Goal: Answer question/provide support: Share knowledge or assist other users

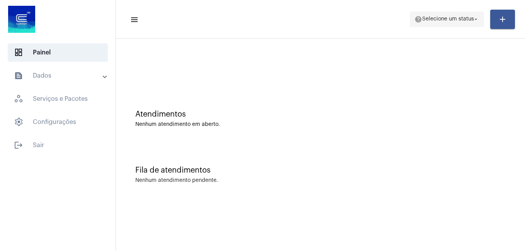
click at [426, 17] on span "Selecione um status" at bounding box center [448, 19] width 52 height 5
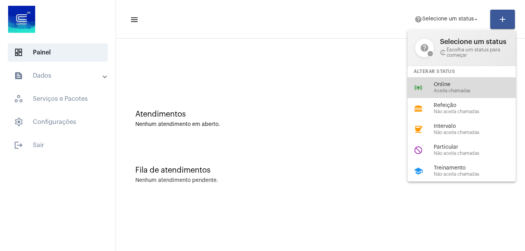
click at [439, 81] on div "online_prediction Online Aceita chamadas" at bounding box center [468, 87] width 121 height 21
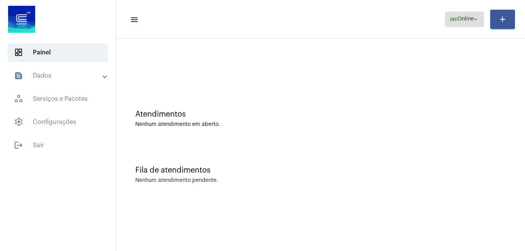
click at [460, 25] on span "online_prediction Online arrow_drop_down" at bounding box center [465, 19] width 30 height 14
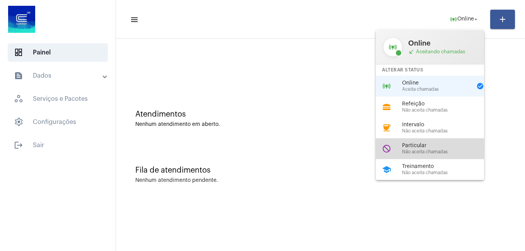
click at [434, 152] on span "Não aceita chamadas" at bounding box center [446, 152] width 88 height 5
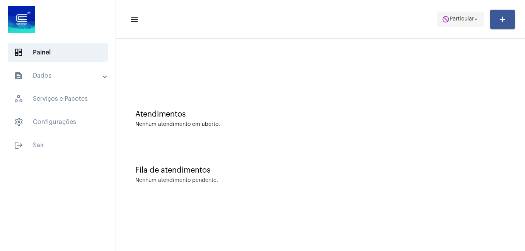
click at [466, 19] on span "Particular" at bounding box center [462, 19] width 24 height 5
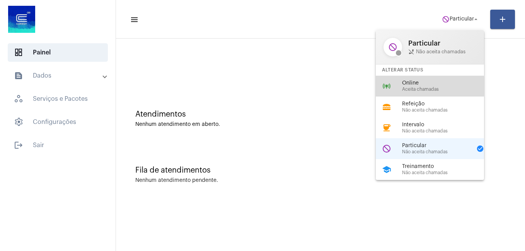
click at [423, 86] on div "Online Aceita chamadas" at bounding box center [446, 86] width 88 height 12
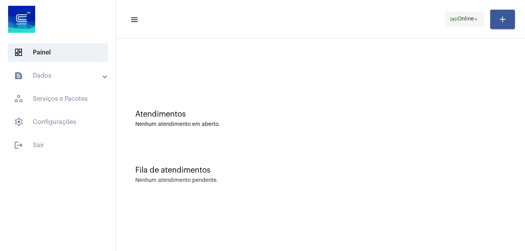
click at [458, 19] on span "Online" at bounding box center [466, 19] width 17 height 5
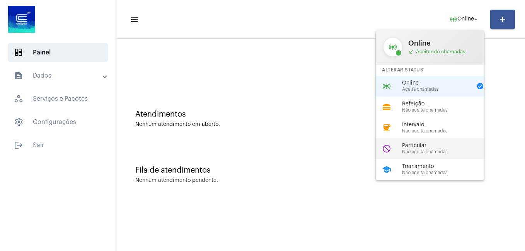
click at [425, 149] on span "Particular" at bounding box center [446, 146] width 88 height 6
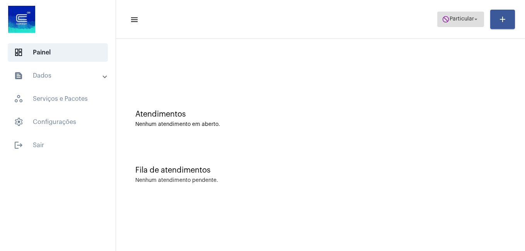
click at [438, 20] on button "do_not_disturb Particular arrow_drop_down" at bounding box center [461, 19] width 47 height 15
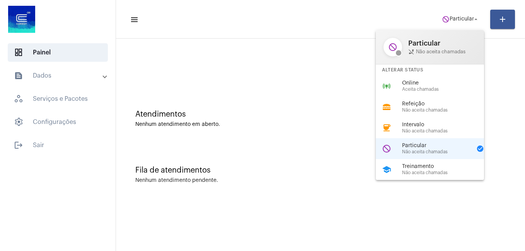
click at [423, 74] on div "Alterar Status" at bounding box center [430, 70] width 108 height 11
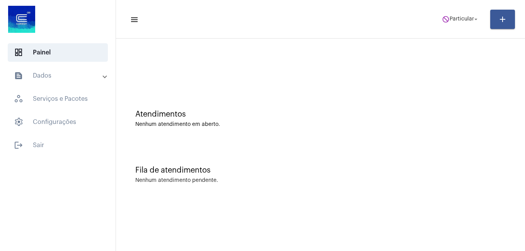
click at [423, 79] on div at bounding box center [321, 65] width 402 height 44
click at [448, 22] on span "do_not_disturb Particular arrow_drop_down" at bounding box center [461, 19] width 38 height 14
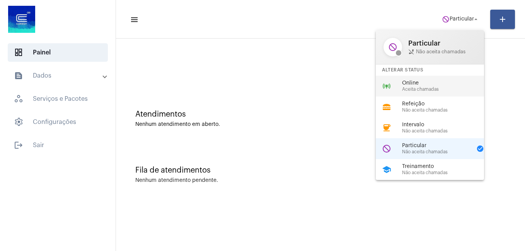
click at [437, 91] on span "Aceita chamadas" at bounding box center [446, 89] width 88 height 5
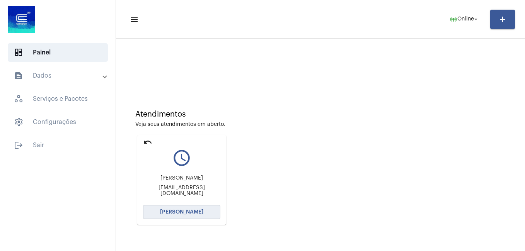
click at [189, 214] on span "[PERSON_NAME]" at bounding box center [181, 212] width 43 height 5
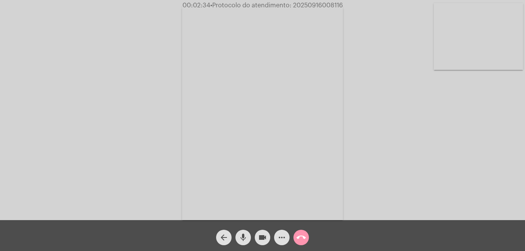
click at [257, 233] on button "videocam" at bounding box center [262, 237] width 15 height 15
click at [245, 235] on mat-icon "mic" at bounding box center [243, 237] width 9 height 9
click at [262, 233] on span "videocam_off" at bounding box center [262, 237] width 9 height 15
click at [244, 236] on mat-icon "mic_off" at bounding box center [243, 237] width 9 height 9
click at [304, 236] on mat-icon "call_end" at bounding box center [301, 237] width 9 height 9
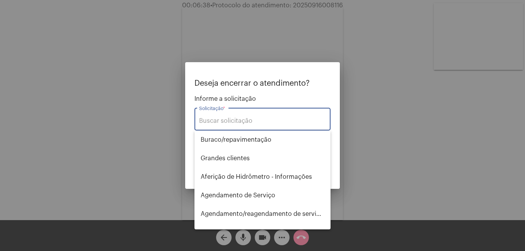
click at [245, 118] on input "Solicitação *" at bounding box center [262, 121] width 127 height 7
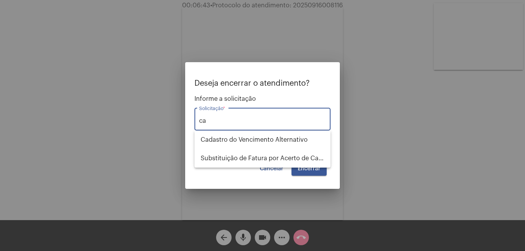
type input "c"
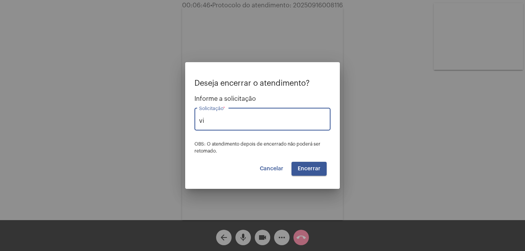
type input "v"
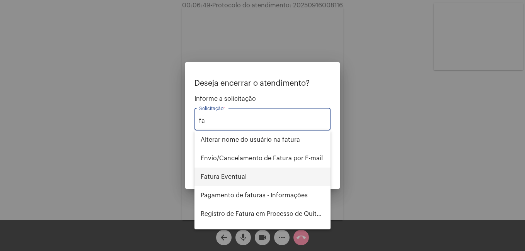
click at [276, 171] on span "Fatura Eventual" at bounding box center [263, 177] width 124 height 19
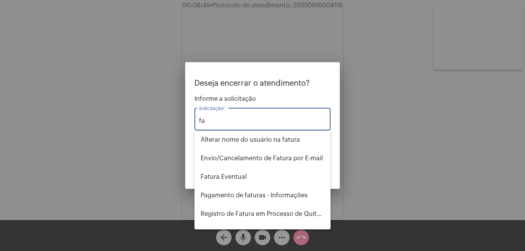
type input "Fatura Eventual"
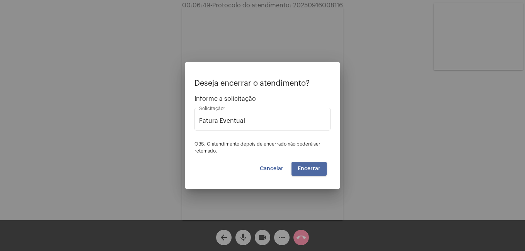
click at [312, 166] on button "Encerrar" at bounding box center [309, 169] width 35 height 14
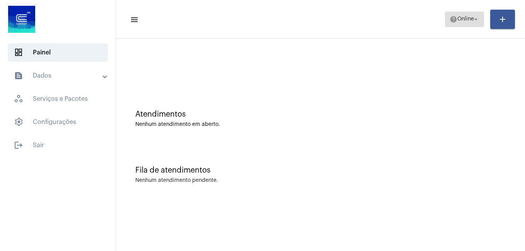
click at [465, 17] on span "Online" at bounding box center [466, 19] width 17 height 5
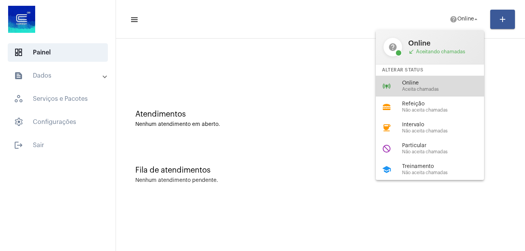
click at [441, 81] on span "Online" at bounding box center [446, 83] width 88 height 6
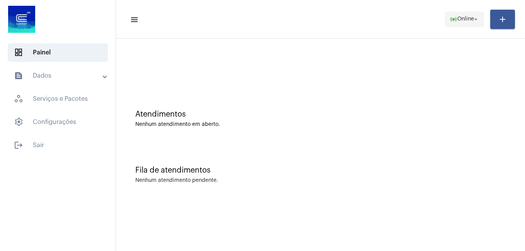
click at [450, 24] on span "online_prediction Online arrow_drop_down" at bounding box center [465, 19] width 30 height 14
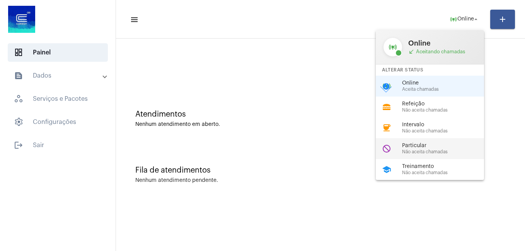
click at [418, 142] on div "do_not_disturb Particular Não aceita chamadas" at bounding box center [436, 148] width 121 height 21
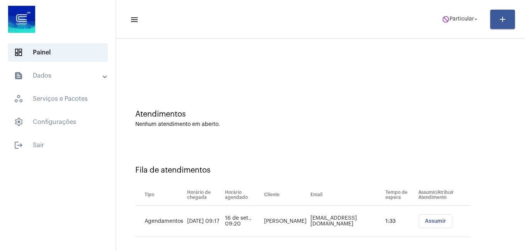
click at [452, 10] on mat-toolbar-row "menu do_not_disturb Particular arrow_drop_down add" at bounding box center [320, 19] width 409 height 25
click at [450, 19] on span "Particular" at bounding box center [462, 19] width 24 height 5
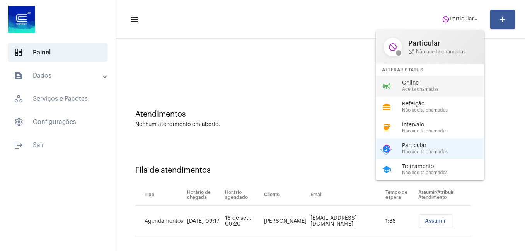
click at [432, 87] on span "Aceita chamadas" at bounding box center [446, 89] width 88 height 5
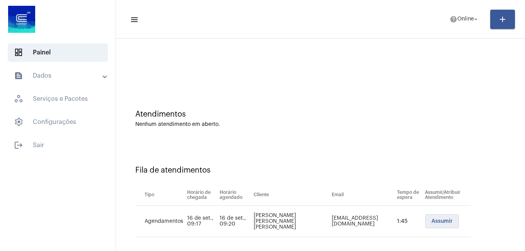
click at [431, 216] on button "Assumir" at bounding box center [443, 222] width 34 height 14
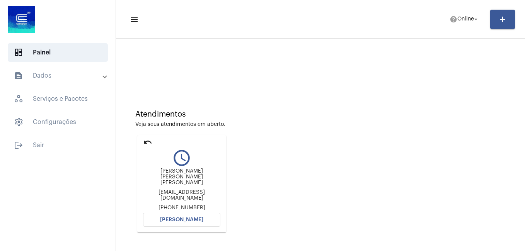
click at [172, 217] on span "[PERSON_NAME]" at bounding box center [181, 219] width 43 height 5
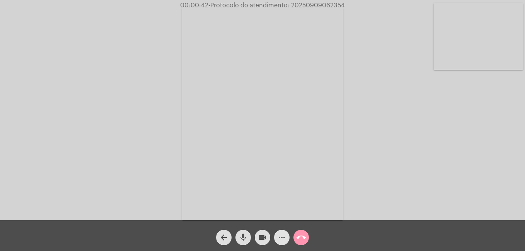
click at [282, 243] on span "more_horiz" at bounding box center [281, 237] width 9 height 15
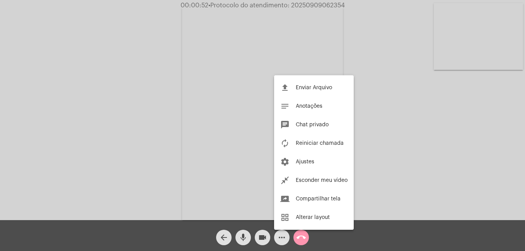
click at [279, 237] on div at bounding box center [262, 125] width 525 height 251
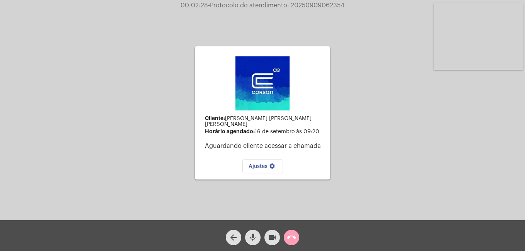
click at [293, 236] on mat-icon "call_end" at bounding box center [291, 237] width 9 height 9
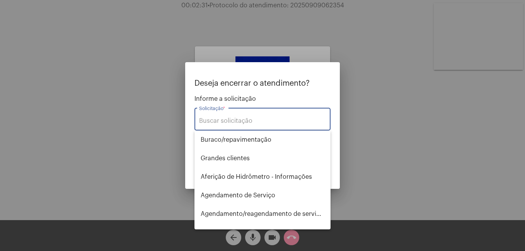
click at [239, 122] on input "Solicitação *" at bounding box center [262, 121] width 127 height 7
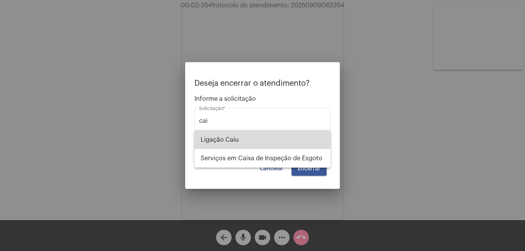
click at [230, 142] on span "Ligação Caiu" at bounding box center [263, 140] width 124 height 19
type input "Ligação Caiu"
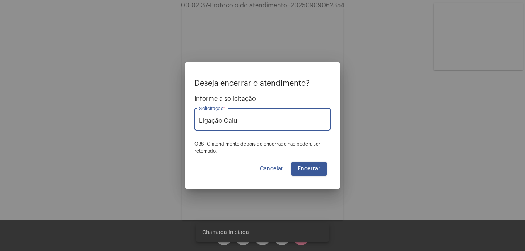
click at [276, 169] on span "Cancelar" at bounding box center [272, 168] width 24 height 5
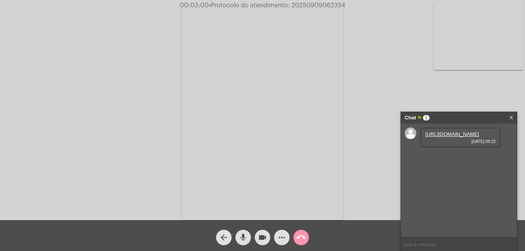
click at [465, 137] on link "[URL][DOMAIN_NAME]" at bounding box center [453, 135] width 54 height 6
click at [457, 159] on link "[URL][DOMAIN_NAME]" at bounding box center [453, 157] width 54 height 6
click at [450, 159] on link "[URL][DOMAIN_NAME]" at bounding box center [453, 157] width 54 height 6
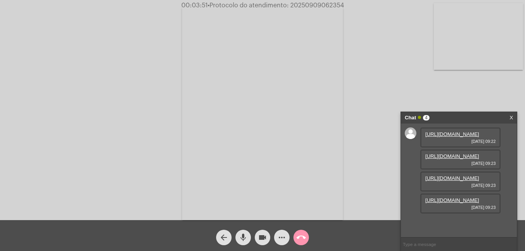
scroll to position [46, 0]
click at [448, 181] on link "[URL][DOMAIN_NAME]" at bounding box center [453, 179] width 54 height 6
click at [452, 203] on link "[URL][DOMAIN_NAME]" at bounding box center [453, 201] width 54 height 6
click at [256, 234] on button "videocam" at bounding box center [262, 237] width 15 height 15
click at [243, 235] on mat-icon "mic" at bounding box center [243, 237] width 9 height 9
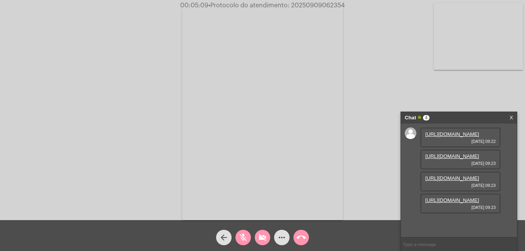
click at [459, 203] on link "[URL][DOMAIN_NAME]" at bounding box center [453, 201] width 54 height 6
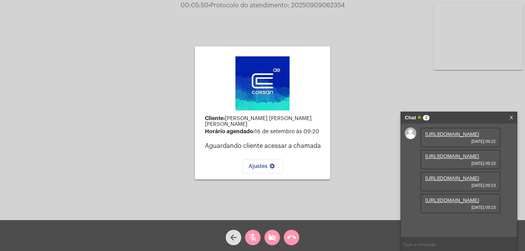
drag, startPoint x: 272, startPoint y: 237, endPoint x: 263, endPoint y: 238, distance: 8.2
click at [272, 237] on mat-icon "videocam_off" at bounding box center [272, 237] width 9 height 9
click at [251, 239] on mat-icon "mic_off" at bounding box center [252, 237] width 9 height 9
click at [287, 238] on mat-icon "call_end" at bounding box center [291, 237] width 9 height 9
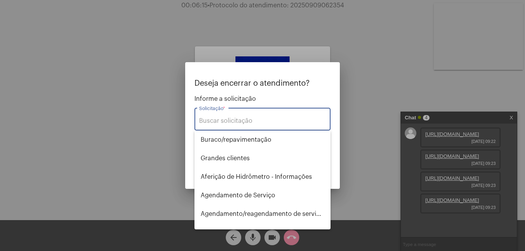
click at [248, 121] on input "Solicitação *" at bounding box center [262, 121] width 127 height 7
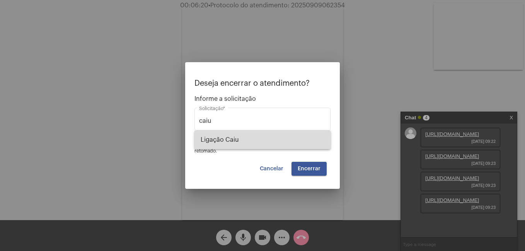
click at [248, 138] on span "Ligação Caiu" at bounding box center [263, 140] width 124 height 19
type input "Ligação Caiu"
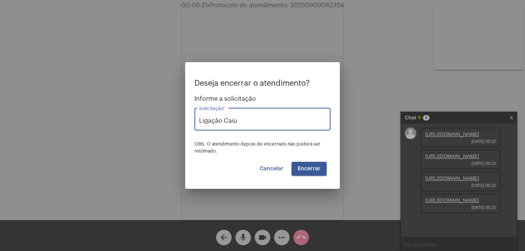
click at [296, 167] on button "Encerrar" at bounding box center [309, 169] width 35 height 14
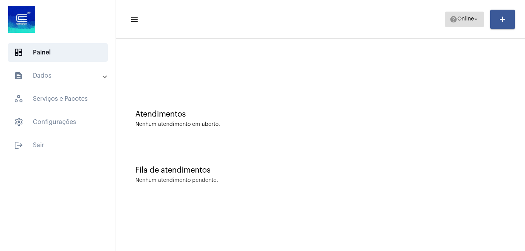
click at [454, 20] on mat-icon "help" at bounding box center [454, 19] width 8 height 8
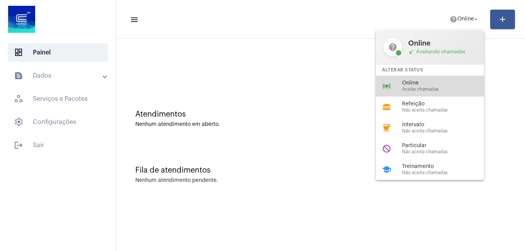
click at [424, 87] on span "Aceita chamadas" at bounding box center [446, 89] width 88 height 5
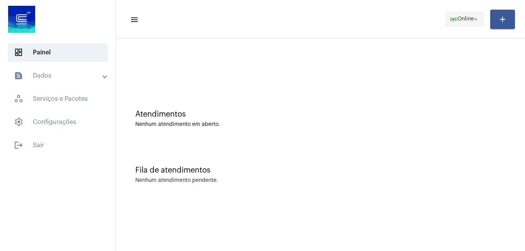
click at [454, 26] on button "online_prediction Online arrow_drop_down" at bounding box center [464, 19] width 39 height 15
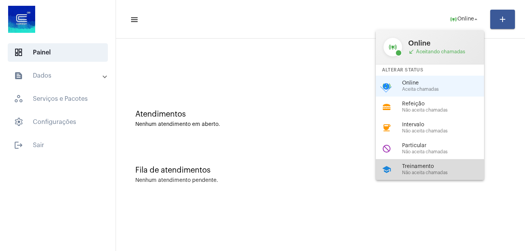
click at [418, 168] on span "Treinamento" at bounding box center [446, 167] width 88 height 6
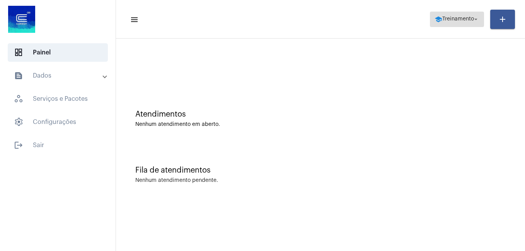
click at [448, 13] on span "school Treinamento arrow_drop_down" at bounding box center [457, 19] width 45 height 14
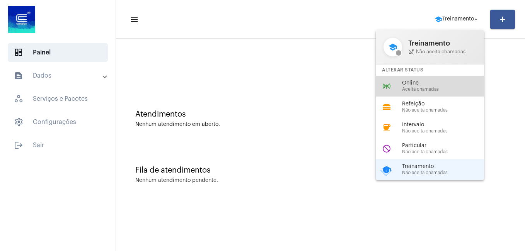
click at [420, 83] on span "Online" at bounding box center [446, 83] width 88 height 6
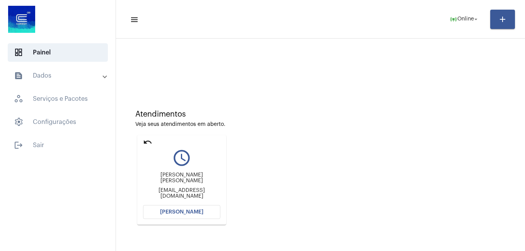
click at [177, 216] on button "[PERSON_NAME]" at bounding box center [181, 212] width 77 height 14
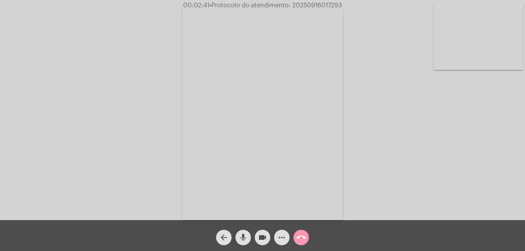
click at [281, 239] on mat-icon "more_horiz" at bounding box center [281, 237] width 9 height 9
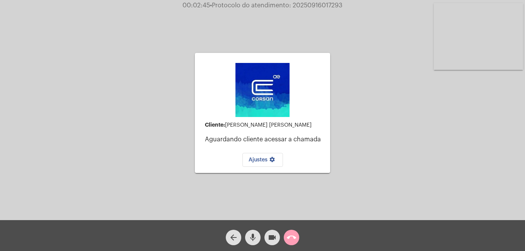
click at [289, 238] on mat-icon "call_end" at bounding box center [291, 237] width 9 height 9
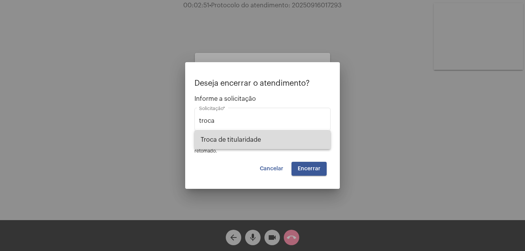
click at [280, 144] on span "Troca de titularidade" at bounding box center [263, 140] width 124 height 19
type input "Troca de titularidade"
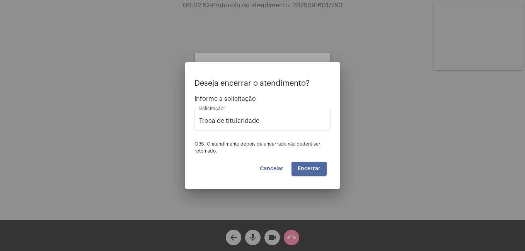
click at [308, 165] on button "Encerrar" at bounding box center [309, 169] width 35 height 14
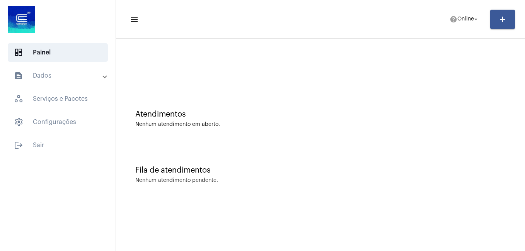
click at [189, 35] on mat-toolbar "menu help Online arrow_drop_down add" at bounding box center [320, 19] width 409 height 39
click at [452, 22] on mat-icon "help" at bounding box center [454, 19] width 8 height 8
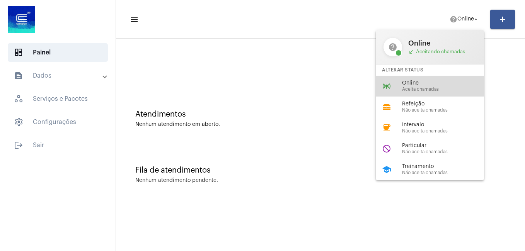
click at [412, 85] on span "Online" at bounding box center [446, 83] width 88 height 6
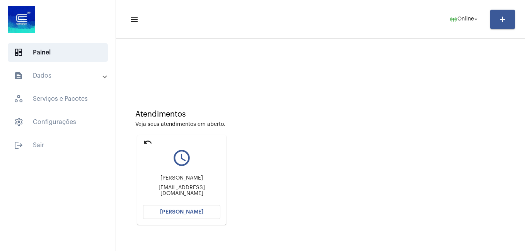
click at [211, 210] on button "[PERSON_NAME]" at bounding box center [181, 212] width 77 height 14
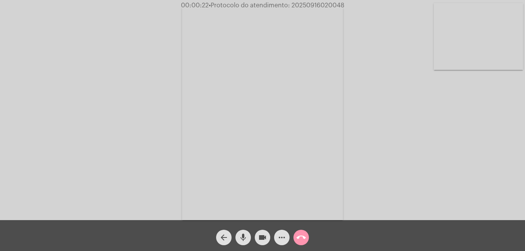
click at [284, 236] on mat-icon "more_horiz" at bounding box center [281, 237] width 9 height 9
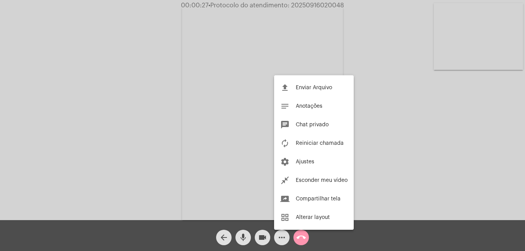
click at [282, 239] on div at bounding box center [262, 125] width 525 height 251
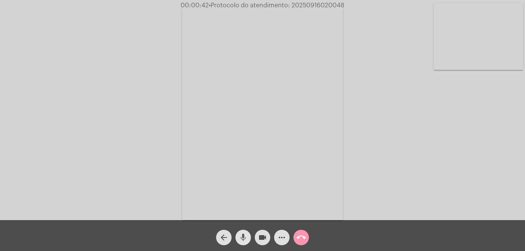
click at [241, 236] on mat-icon "mic" at bounding box center [243, 237] width 9 height 9
click at [241, 236] on mat-icon "mic_off" at bounding box center [243, 237] width 9 height 9
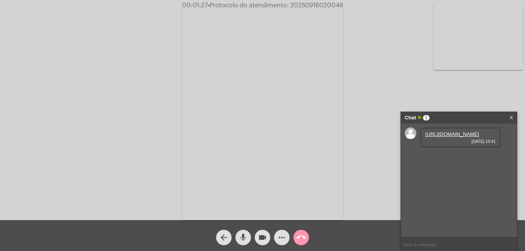
click at [445, 137] on link "[URL][DOMAIN_NAME]" at bounding box center [453, 135] width 54 height 6
click at [460, 159] on link "[URL][DOMAIN_NAME]" at bounding box center [453, 157] width 54 height 6
click at [470, 181] on link "[URL][DOMAIN_NAME]" at bounding box center [453, 179] width 54 height 6
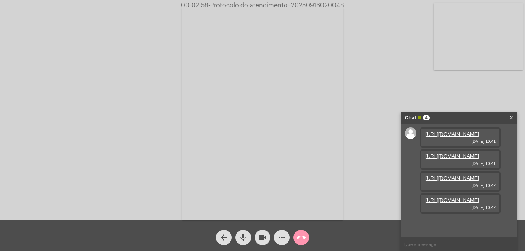
scroll to position [46, 0]
click at [463, 203] on link "[URL][DOMAIN_NAME]" at bounding box center [453, 201] width 54 height 6
click at [459, 221] on link "[URL][DOMAIN_NAME]" at bounding box center [453, 223] width 54 height 6
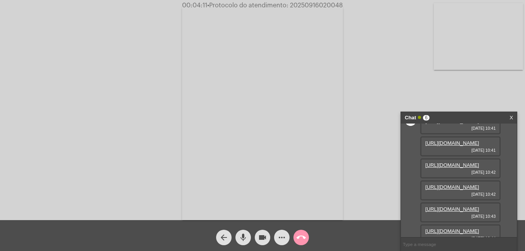
scroll to position [125, 0]
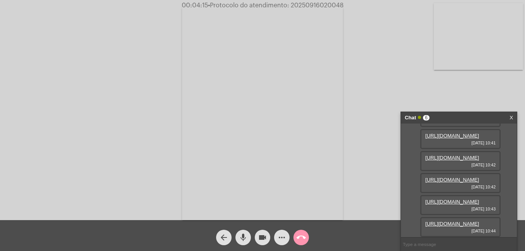
click at [446, 221] on link "[URL][DOMAIN_NAME]" at bounding box center [453, 224] width 54 height 6
click at [436, 221] on link "[URL][DOMAIN_NAME]" at bounding box center [453, 224] width 54 height 6
click at [478, 221] on link "[URL][DOMAIN_NAME]" at bounding box center [453, 224] width 54 height 6
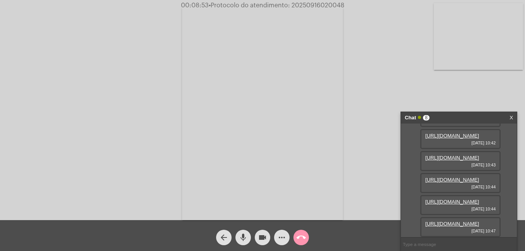
click at [265, 236] on mat-icon "videocam" at bounding box center [262, 237] width 9 height 9
click at [242, 236] on mat-icon "mic" at bounding box center [243, 237] width 9 height 9
click at [260, 241] on mat-icon "videocam_off" at bounding box center [262, 237] width 9 height 9
click at [241, 240] on mat-icon "mic_off" at bounding box center [243, 237] width 9 height 9
click at [282, 235] on mat-icon "more_horiz" at bounding box center [281, 237] width 9 height 9
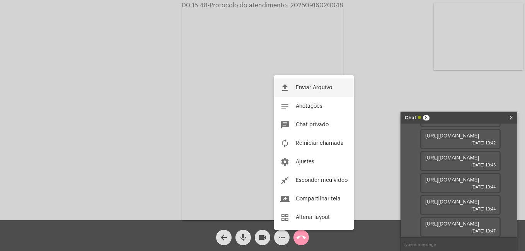
click at [304, 84] on button "file_upload Enviar Arquivo" at bounding box center [314, 88] width 80 height 19
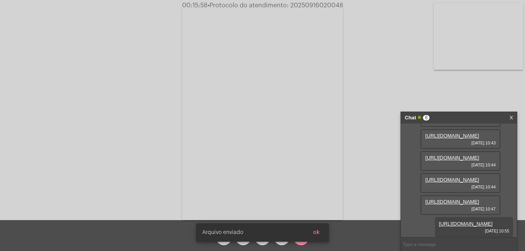
scroll to position [243, 0]
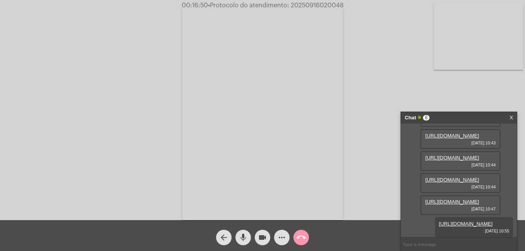
click at [511, 118] on link "X" at bounding box center [511, 118] width 3 height 12
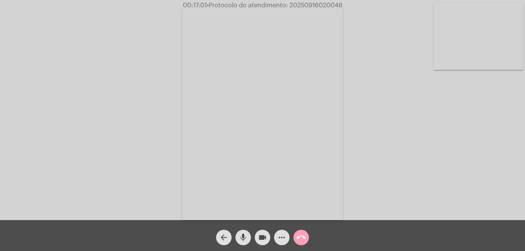
click at [304, 241] on mat-icon "call_end" at bounding box center [301, 237] width 9 height 9
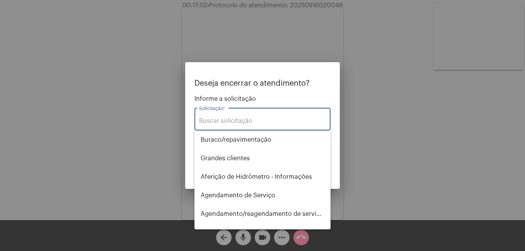
click at [232, 120] on input "Solicitação *" at bounding box center [262, 121] width 127 height 7
type input "y"
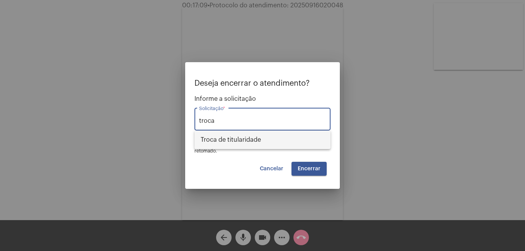
click at [241, 138] on span "Troca de titularidade" at bounding box center [263, 140] width 124 height 19
type input "Troca de titularidade"
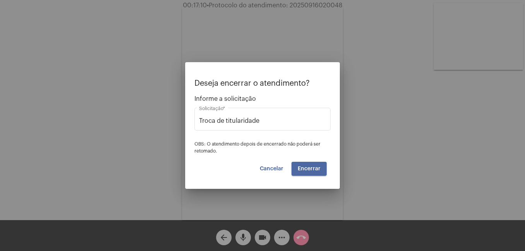
click at [302, 165] on button "Encerrar" at bounding box center [309, 169] width 35 height 14
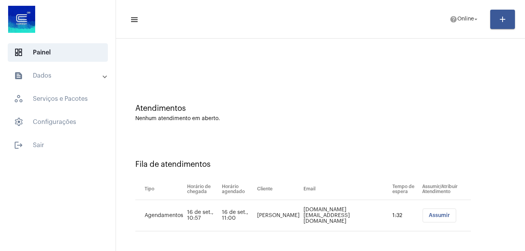
scroll to position [7, 0]
click at [462, 17] on span "Online" at bounding box center [466, 19] width 17 height 5
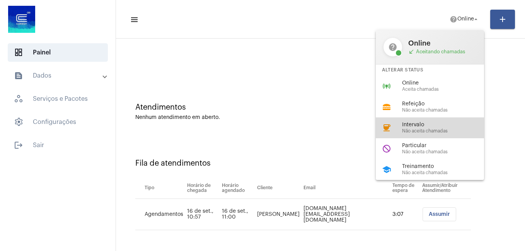
click at [429, 128] on span "Intervalo" at bounding box center [446, 125] width 88 height 6
